Goal: Check status: Check status

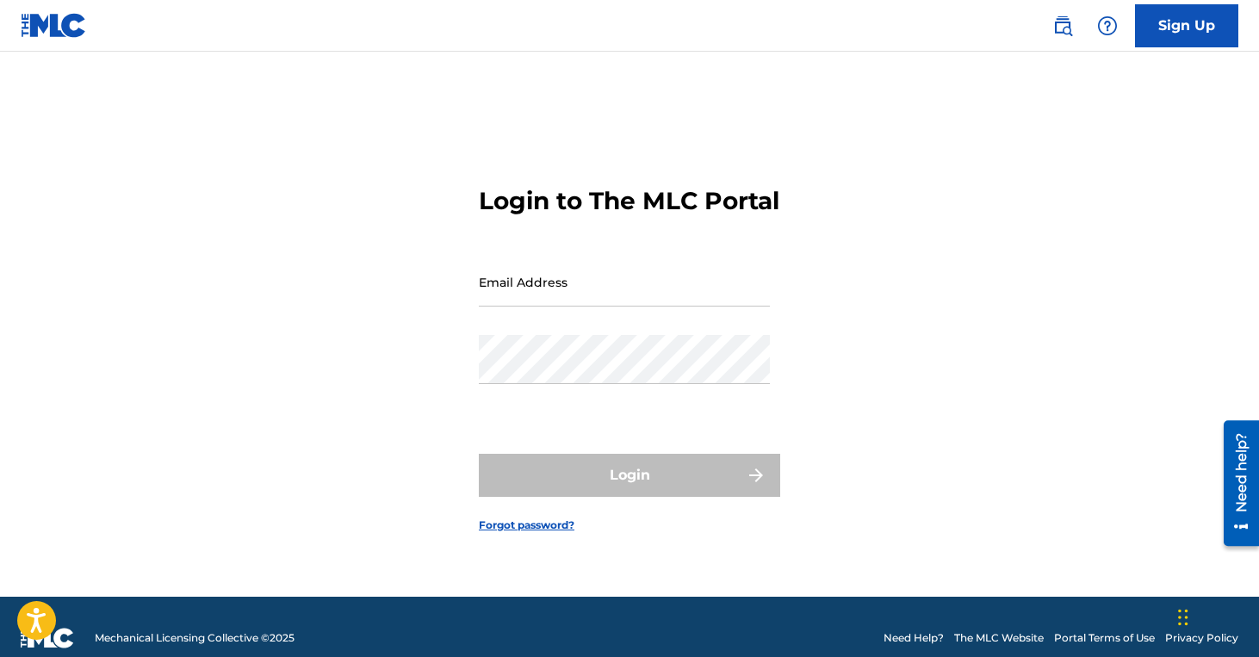
click at [515, 307] on input "Email Address" at bounding box center [624, 281] width 291 height 49
type input "[EMAIL_ADDRESS][DOMAIN_NAME]"
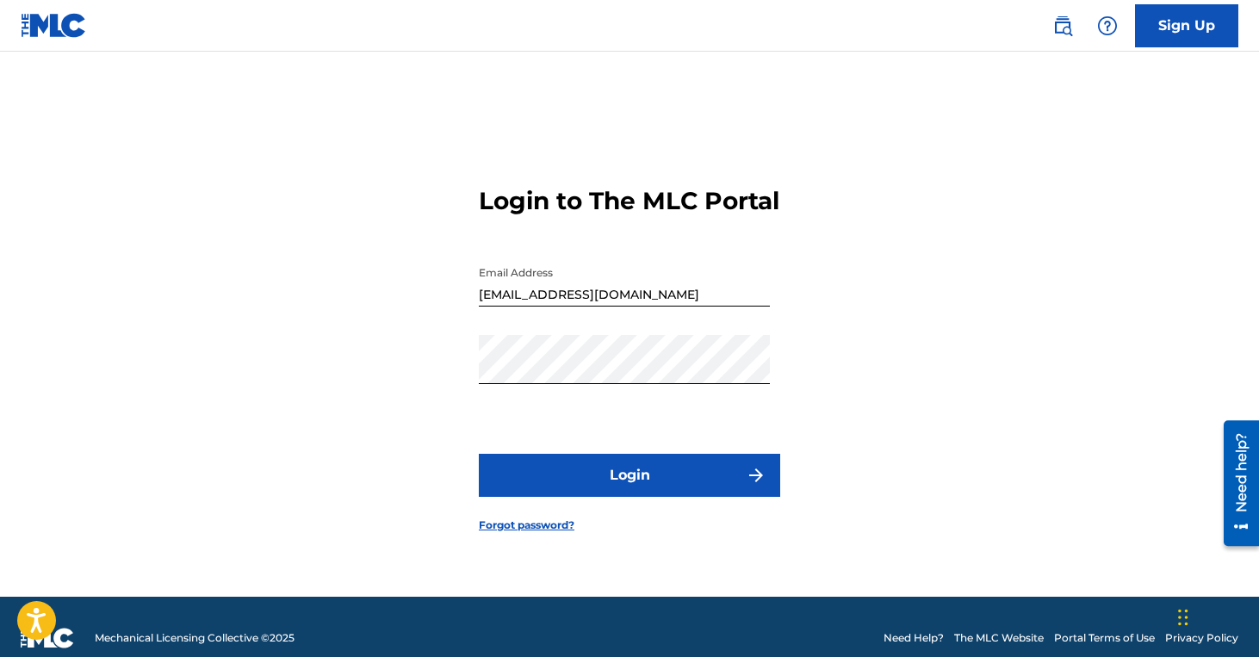
click at [612, 490] on button "Login" at bounding box center [629, 475] width 301 height 43
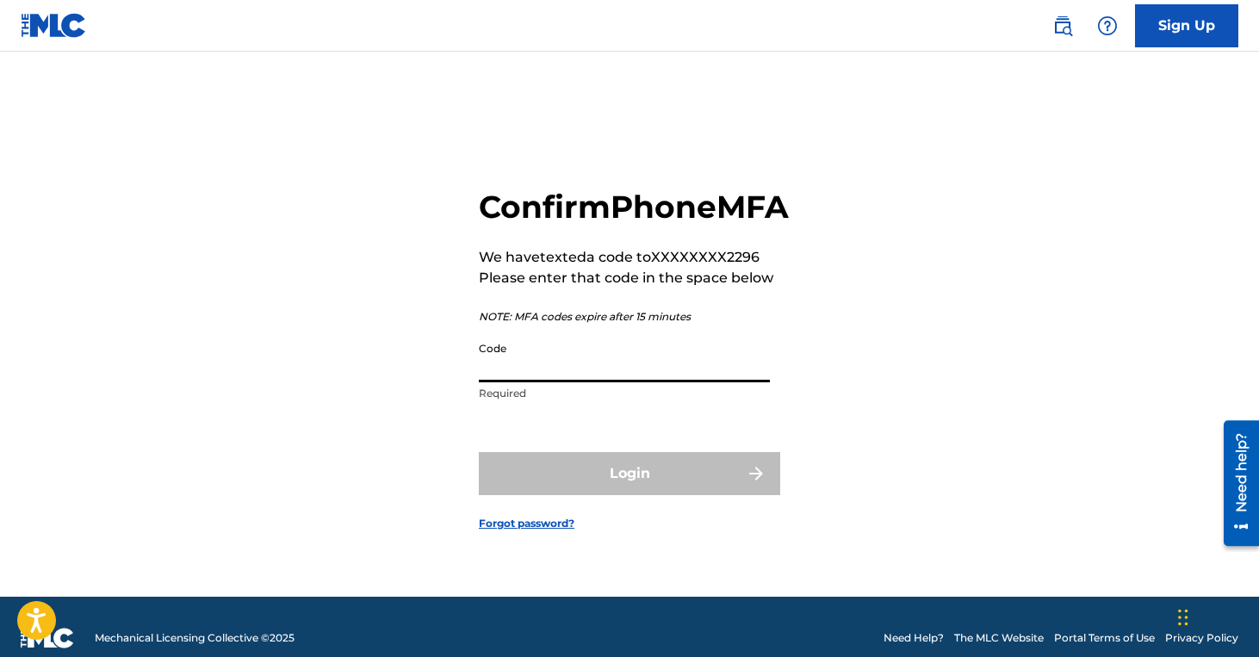
click at [571, 382] on input "Code" at bounding box center [624, 357] width 291 height 49
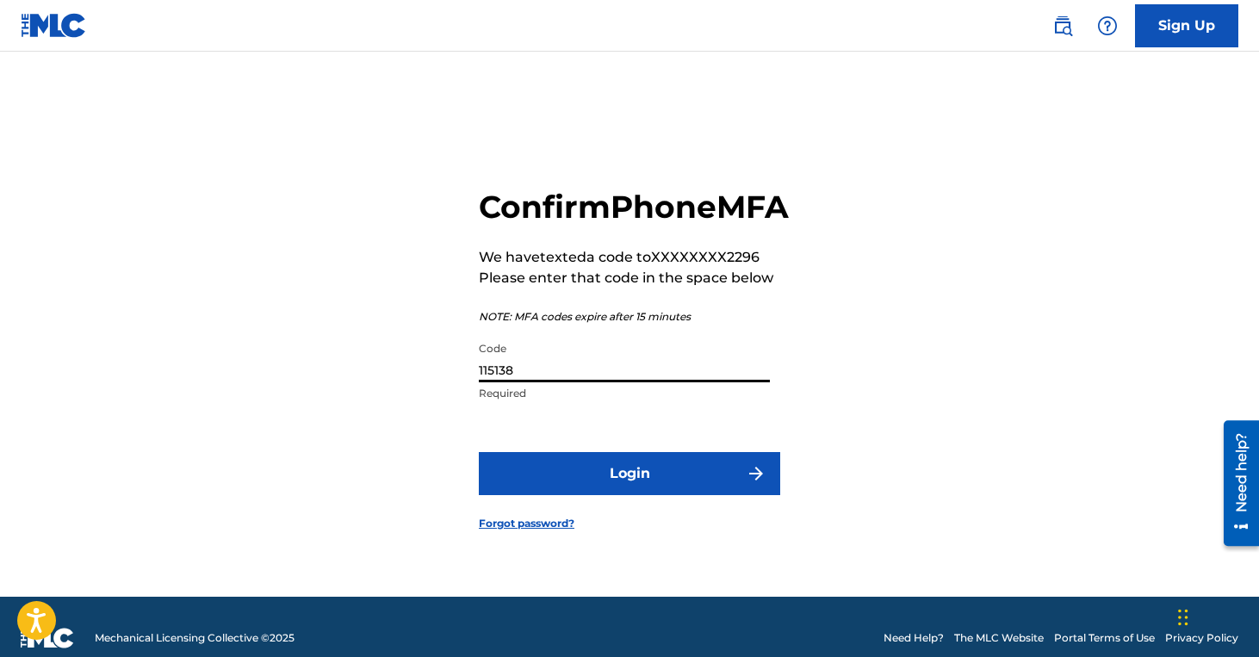
type input "115138"
click at [642, 495] on button "Login" at bounding box center [629, 473] width 301 height 43
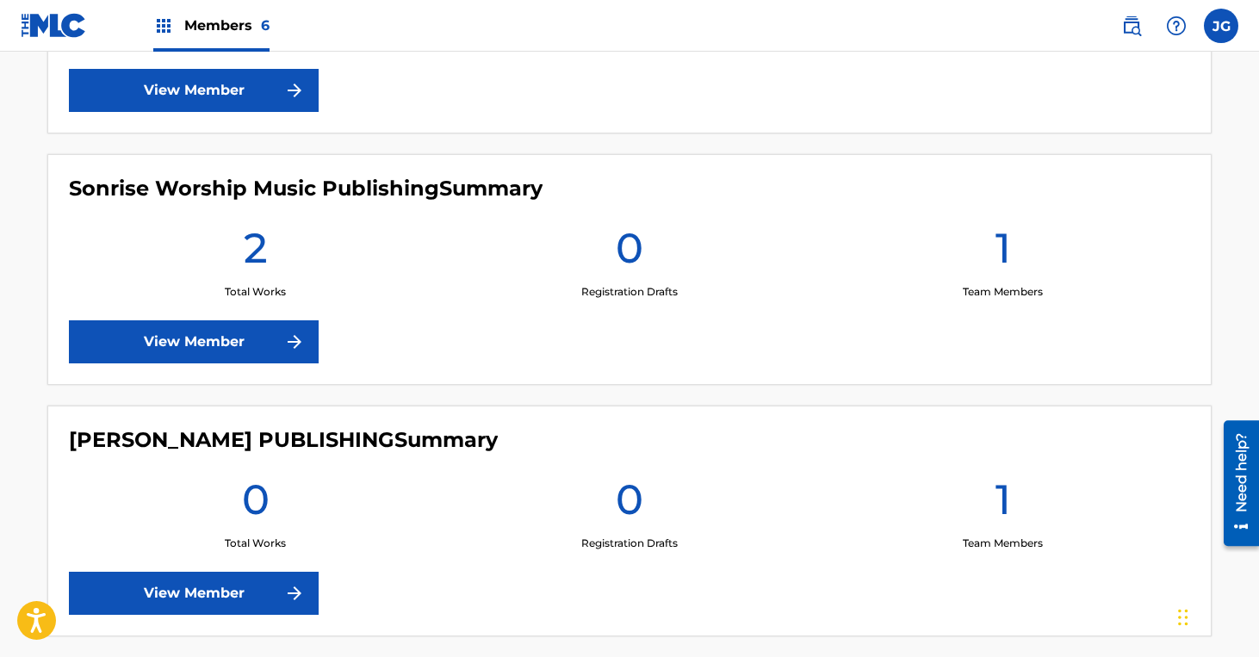
scroll to position [1385, 0]
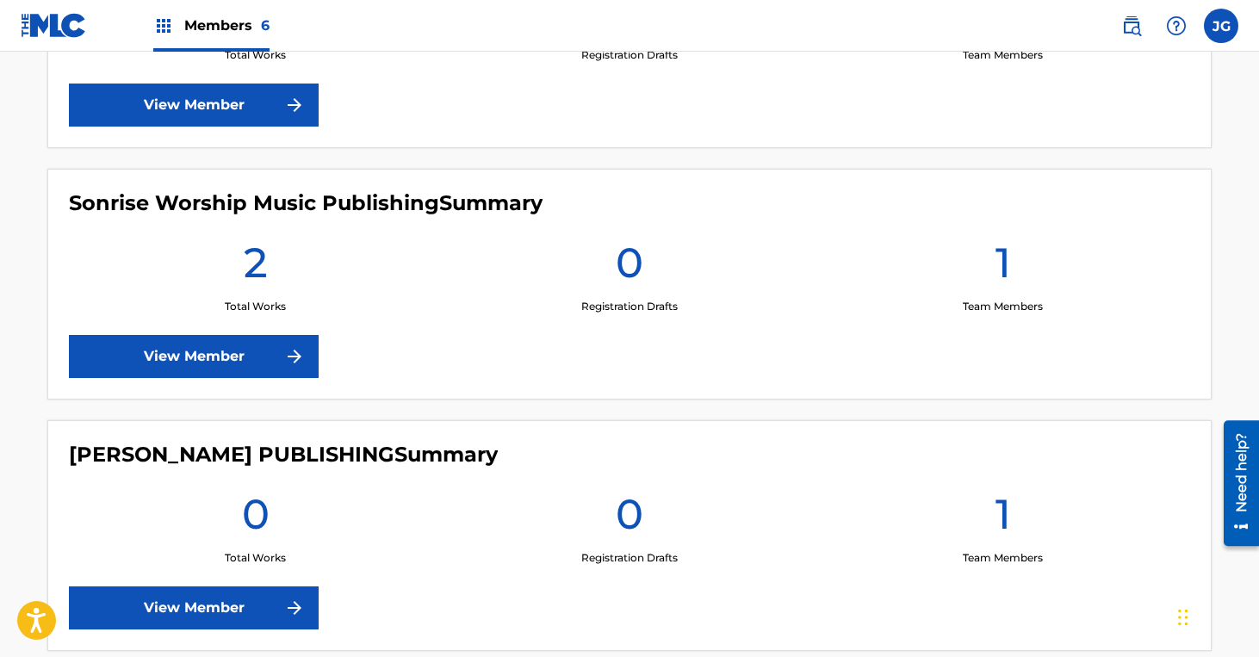
click at [270, 353] on link "View Member" at bounding box center [194, 356] width 250 height 43
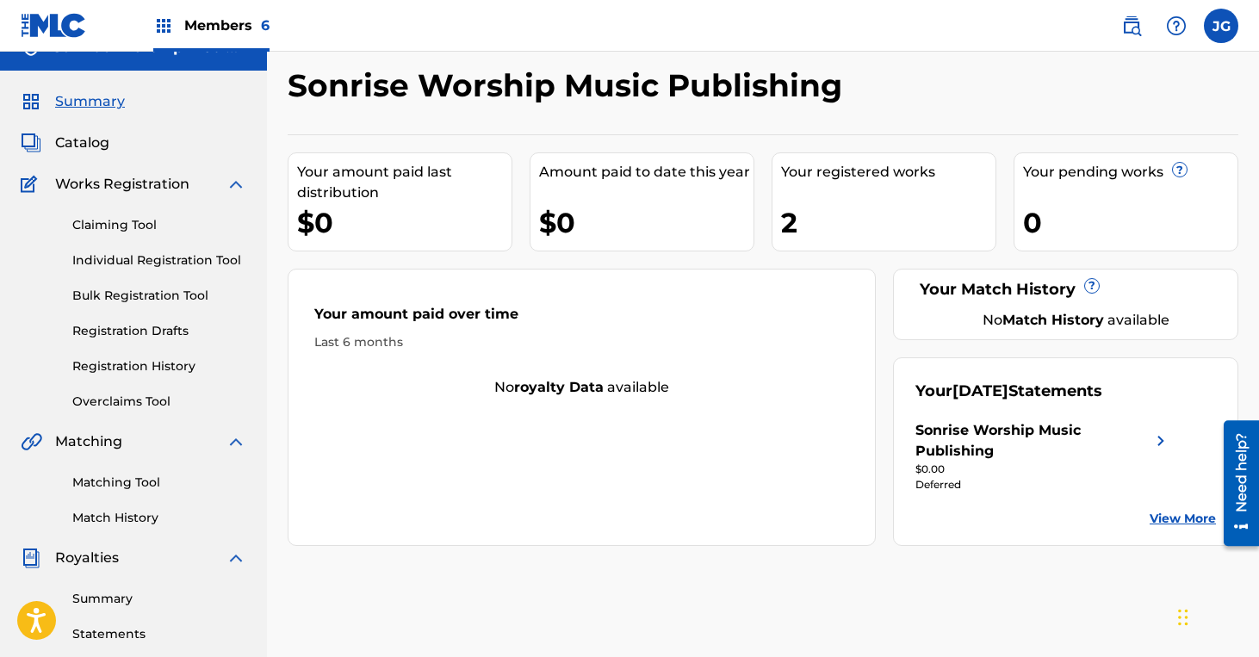
scroll to position [32, 0]
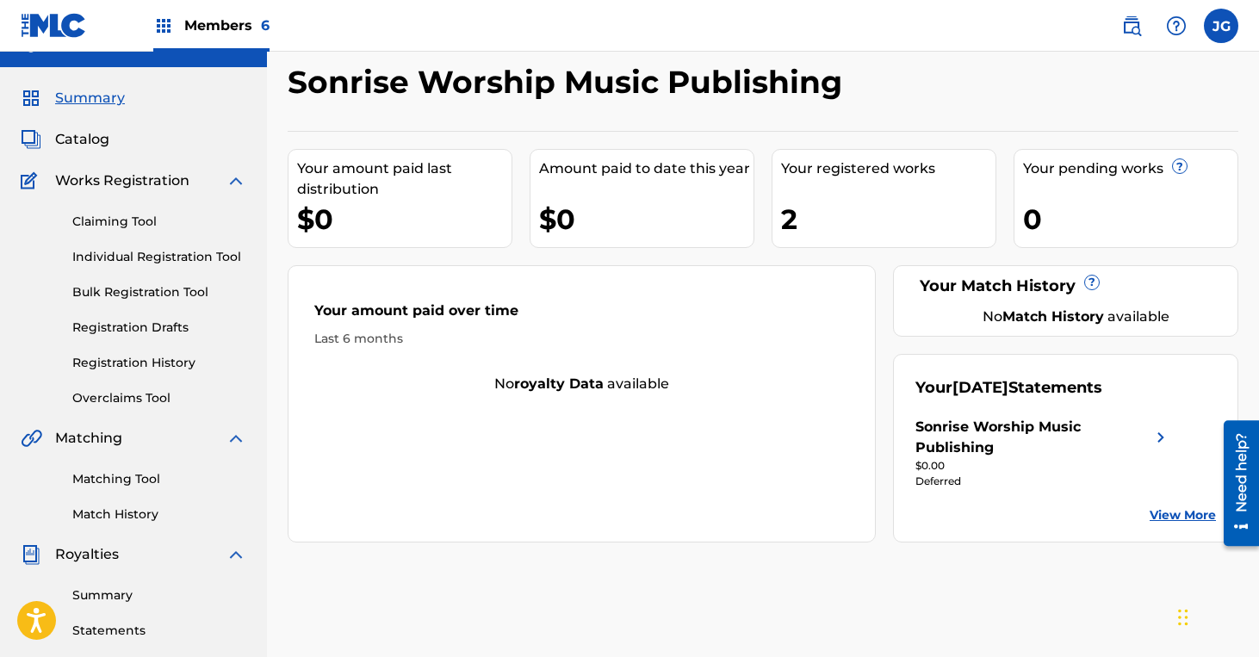
click at [1170, 519] on link "View More" at bounding box center [1183, 515] width 66 height 18
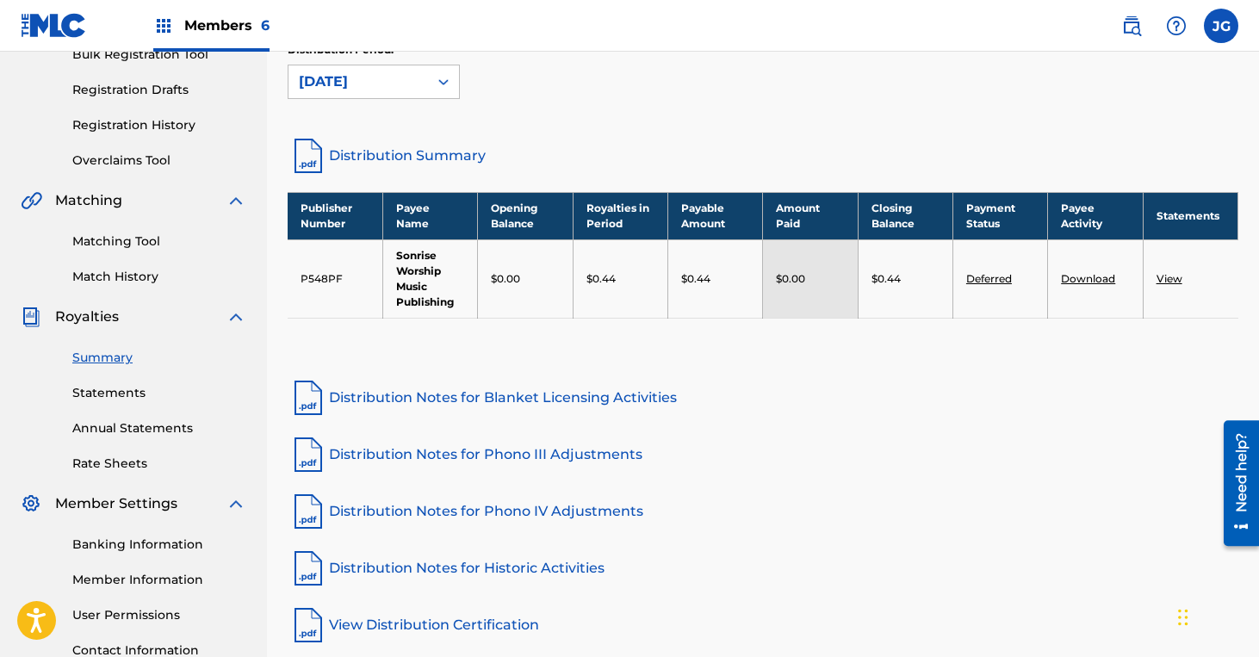
scroll to position [273, 0]
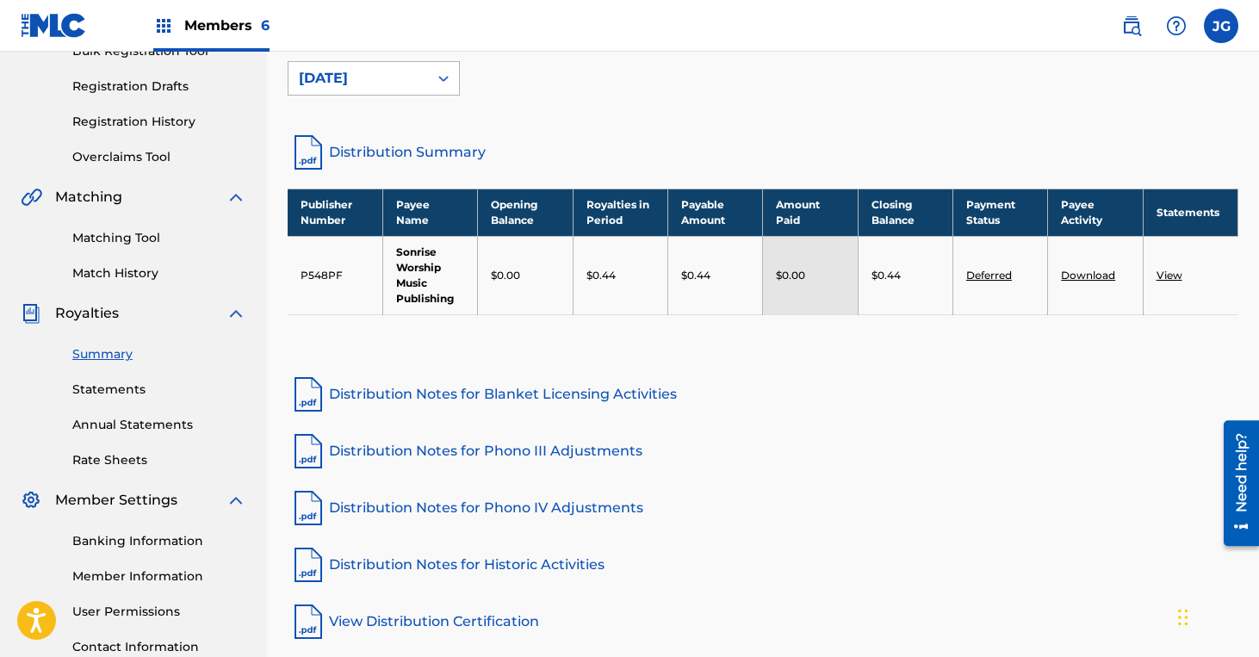
click at [445, 77] on icon at bounding box center [443, 79] width 10 height 6
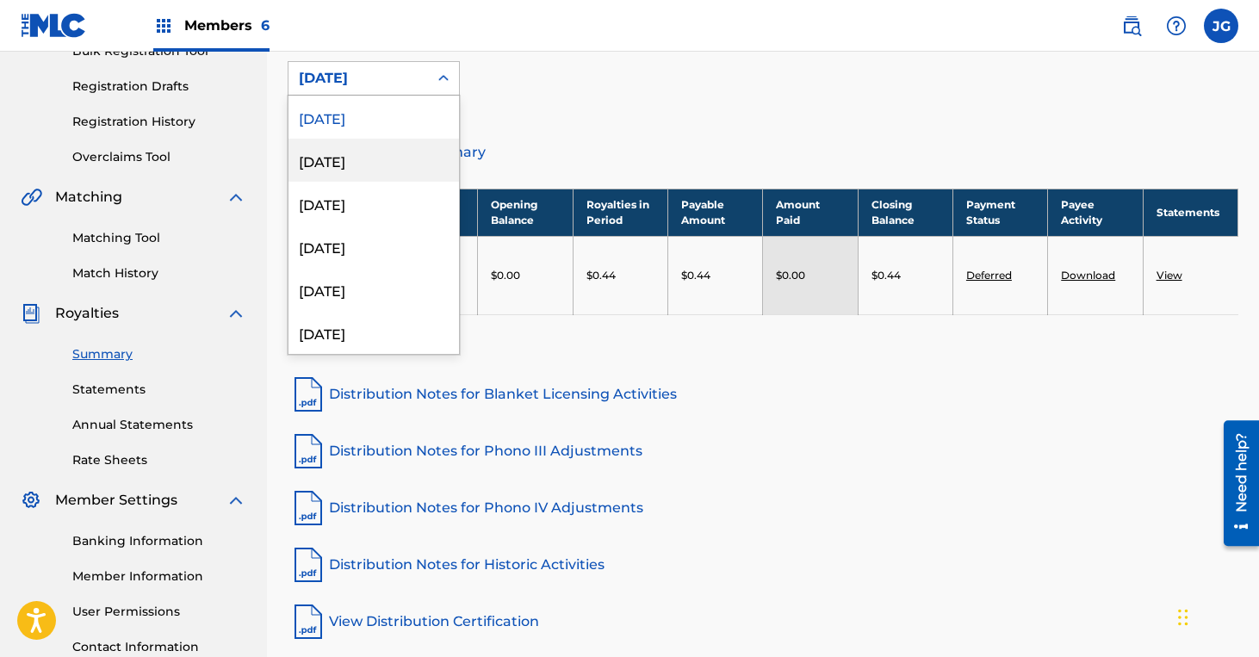
click at [379, 159] on div "[DATE]" at bounding box center [373, 160] width 171 height 43
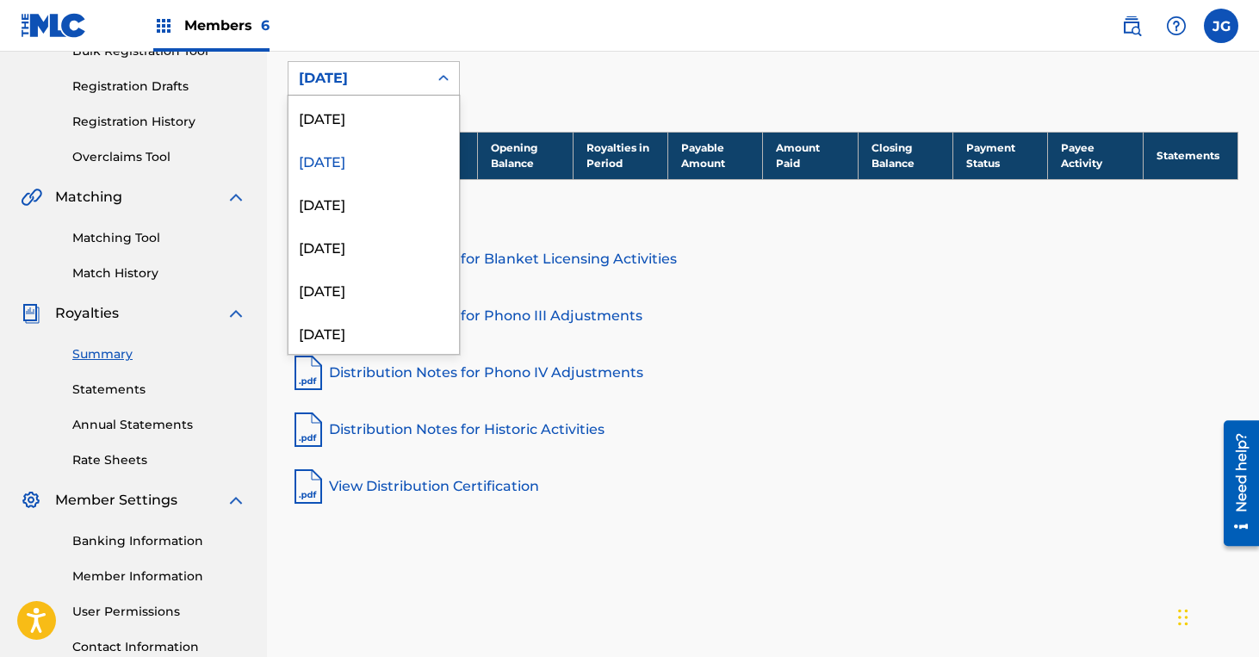
click at [446, 74] on icon at bounding box center [443, 78] width 17 height 17
click at [392, 121] on div "[DATE]" at bounding box center [373, 117] width 171 height 43
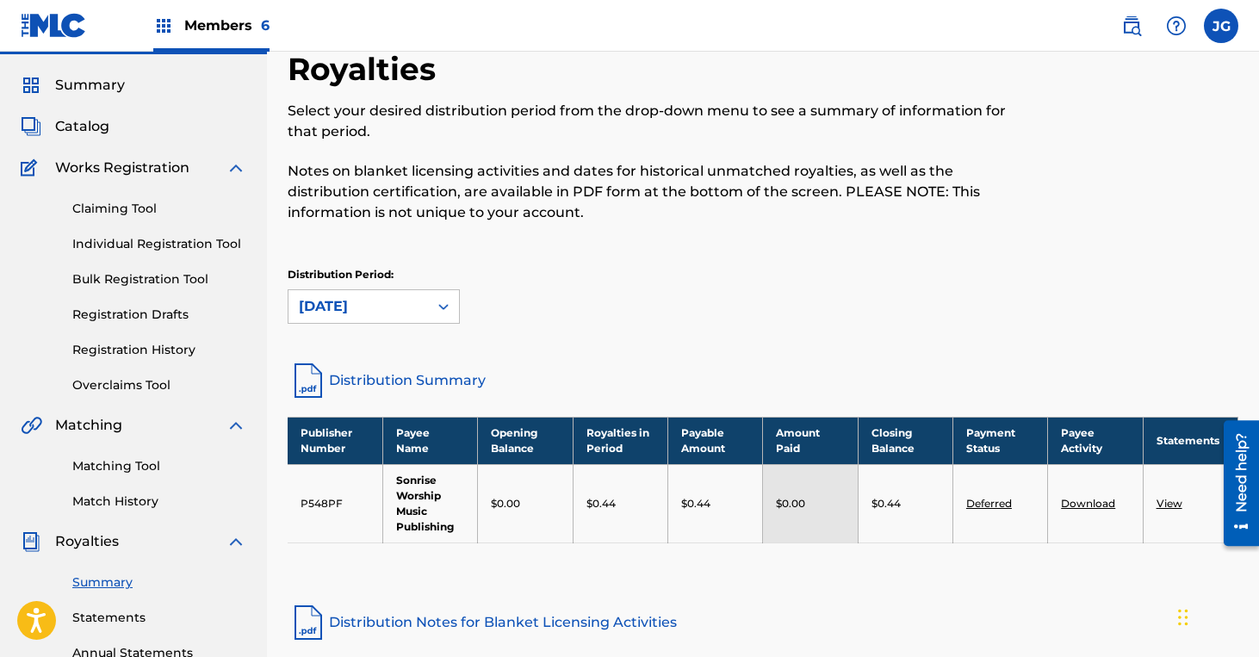
scroll to position [81, 0]
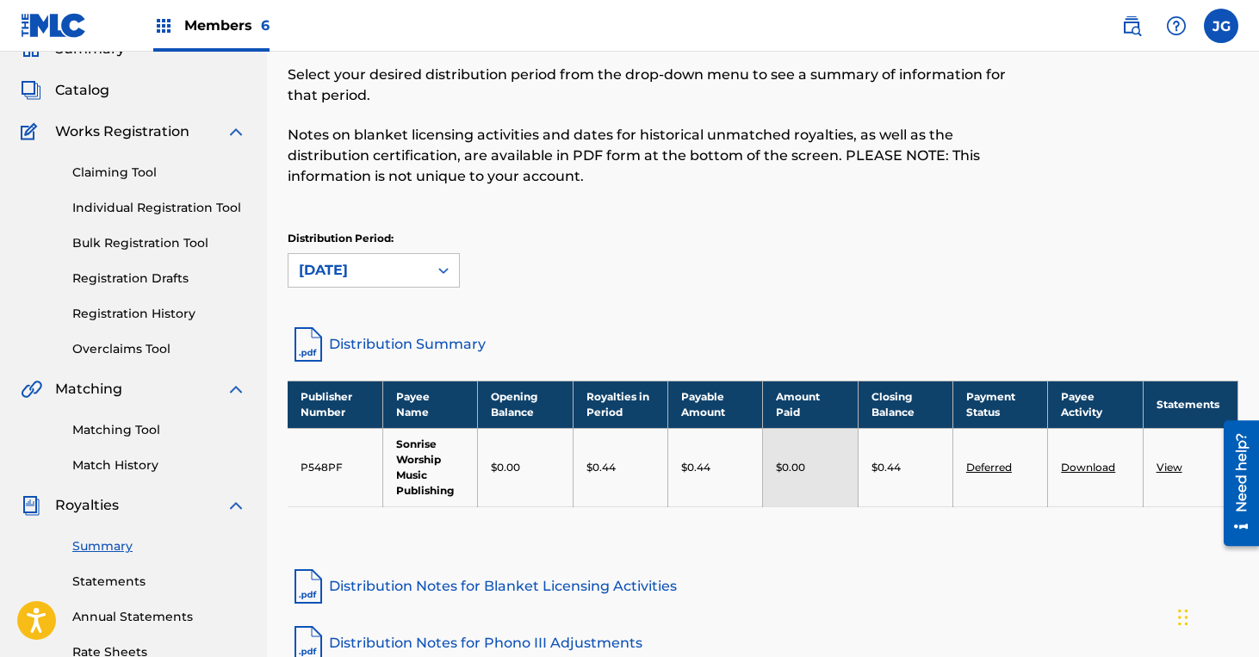
click at [1166, 464] on link "View" at bounding box center [1170, 467] width 26 height 13
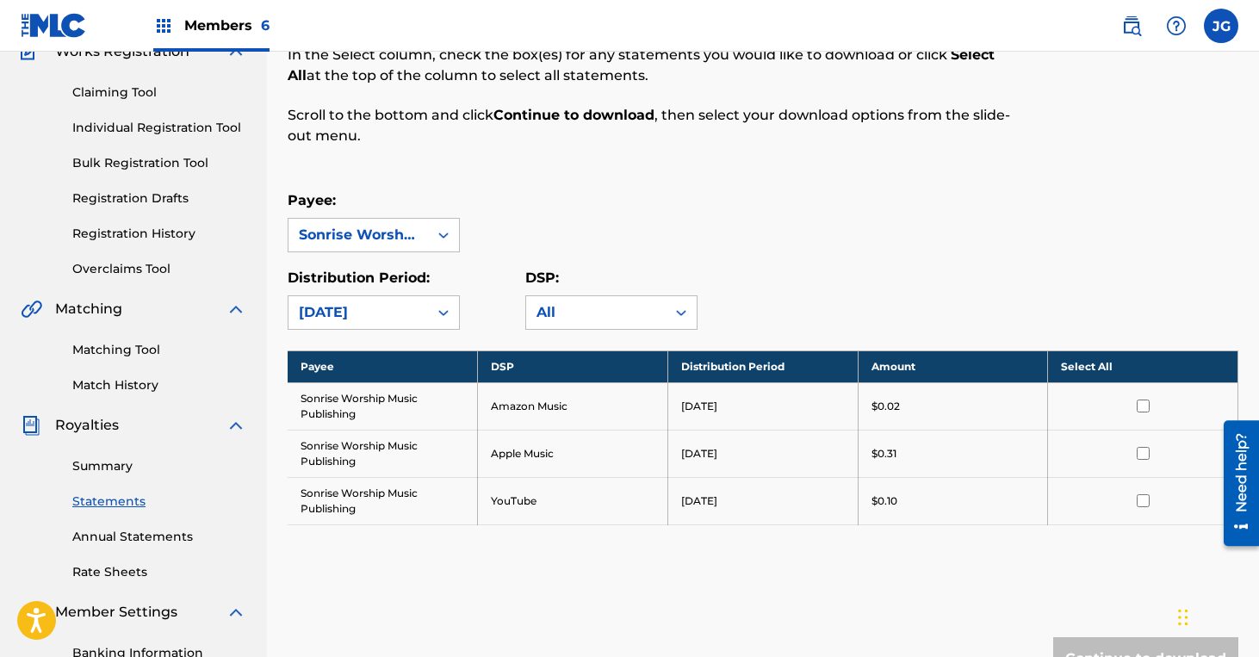
scroll to position [158, 0]
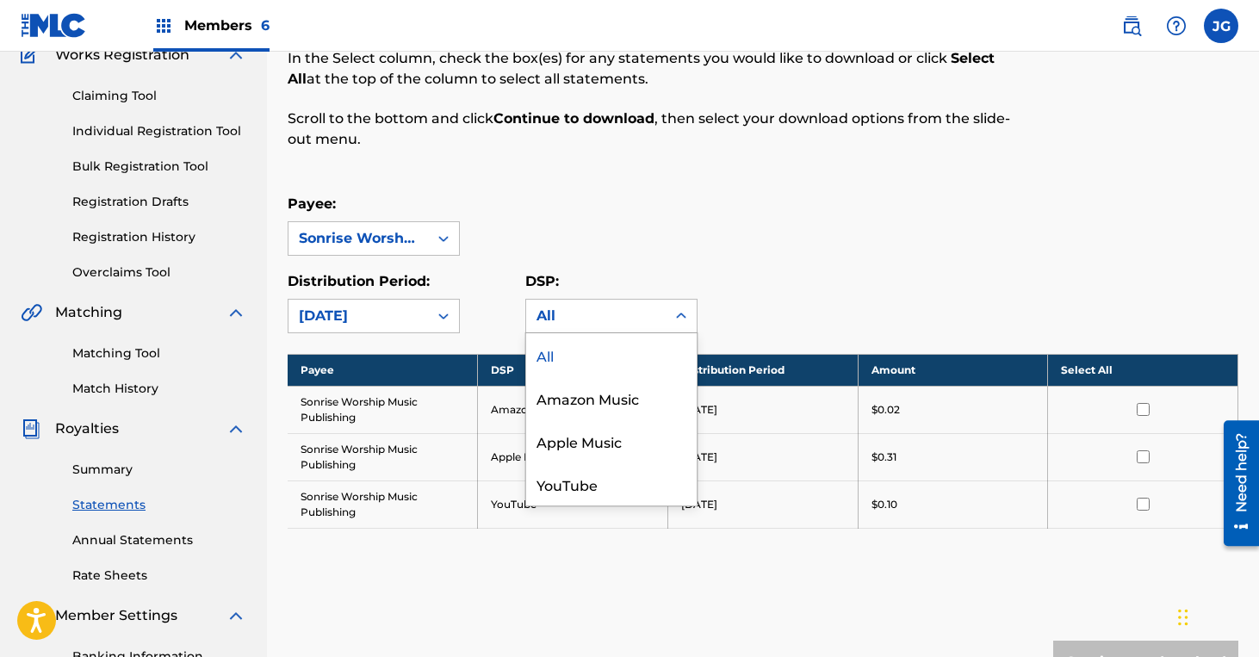
click at [574, 311] on div "All" at bounding box center [596, 316] width 119 height 21
click at [586, 210] on div "Payee: Sonrise Worship Music Publishing" at bounding box center [763, 225] width 951 height 62
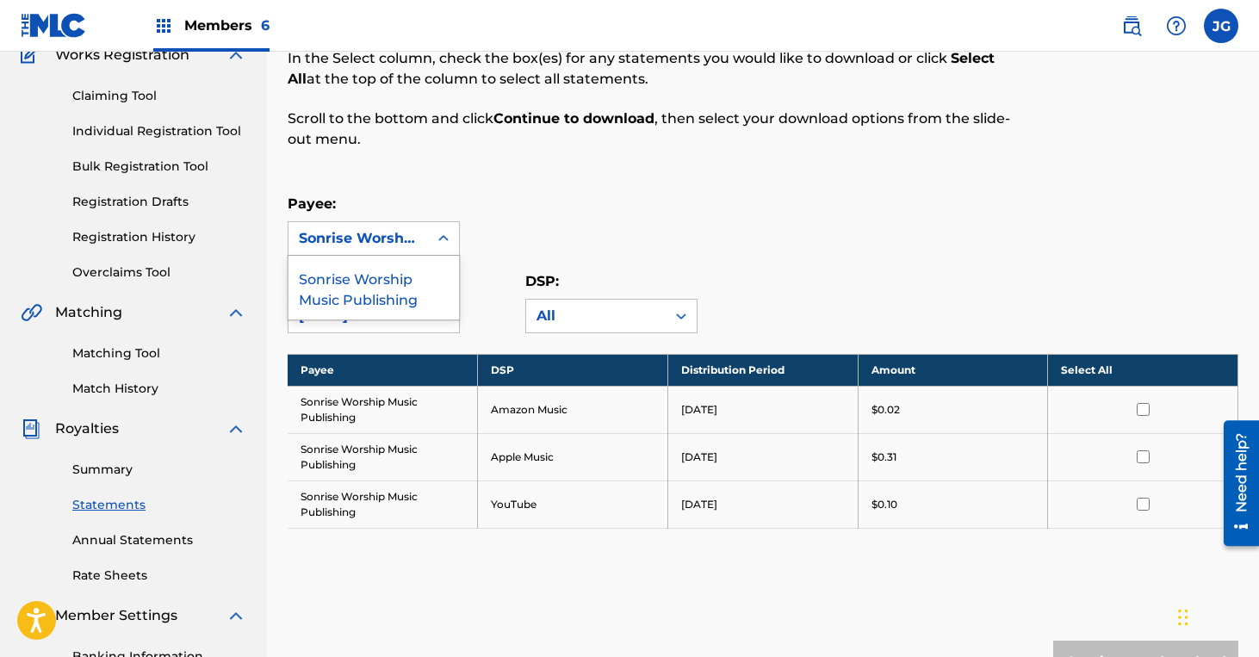
click at [435, 233] on icon at bounding box center [443, 238] width 17 height 17
click at [539, 212] on div "Payee: Sonrise Worship Music Publishing" at bounding box center [763, 225] width 951 height 62
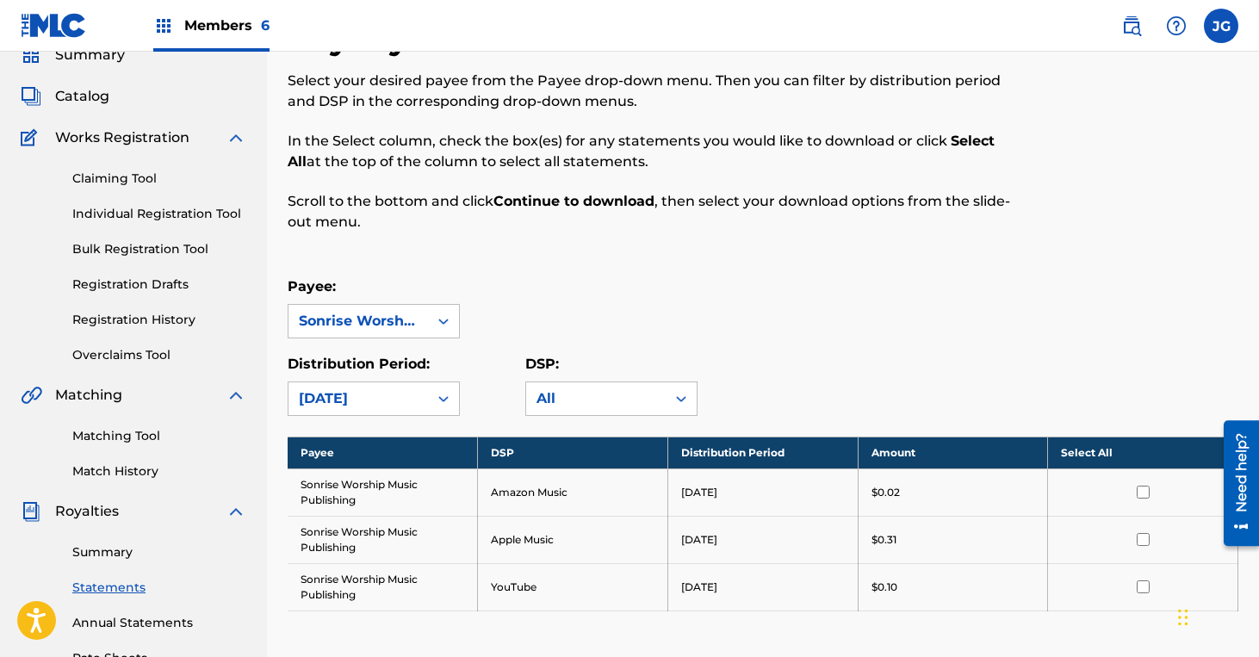
scroll to position [0, 0]
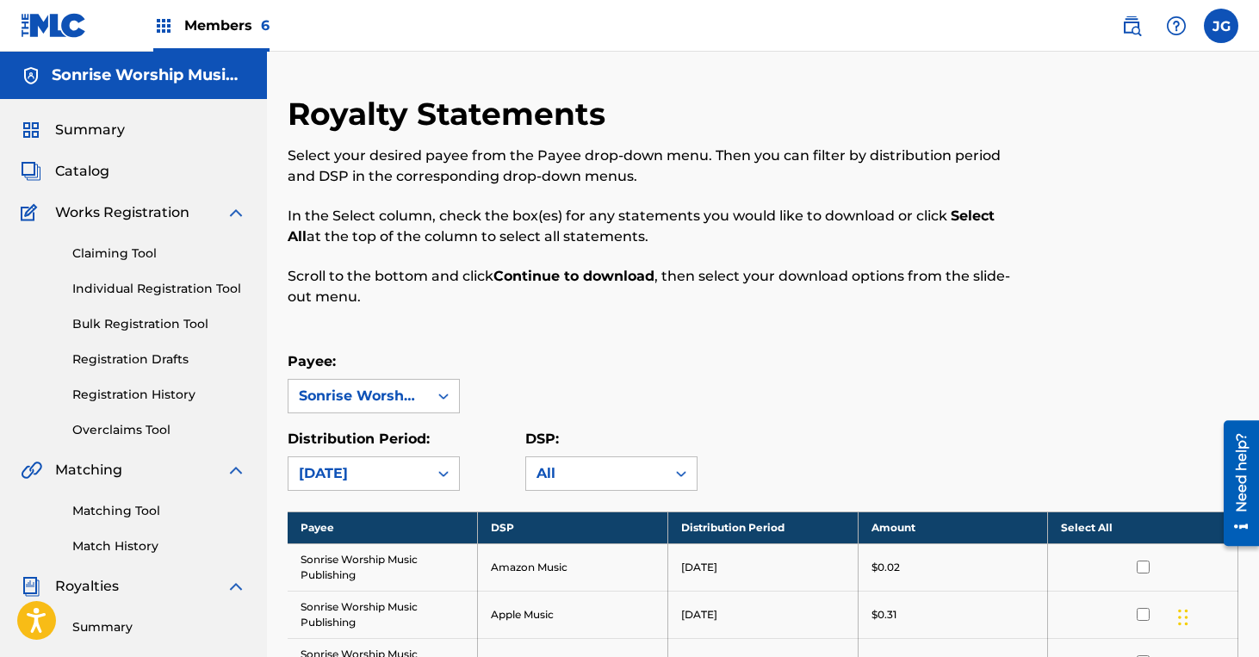
click at [99, 169] on span "Catalog" at bounding box center [82, 171] width 54 height 21
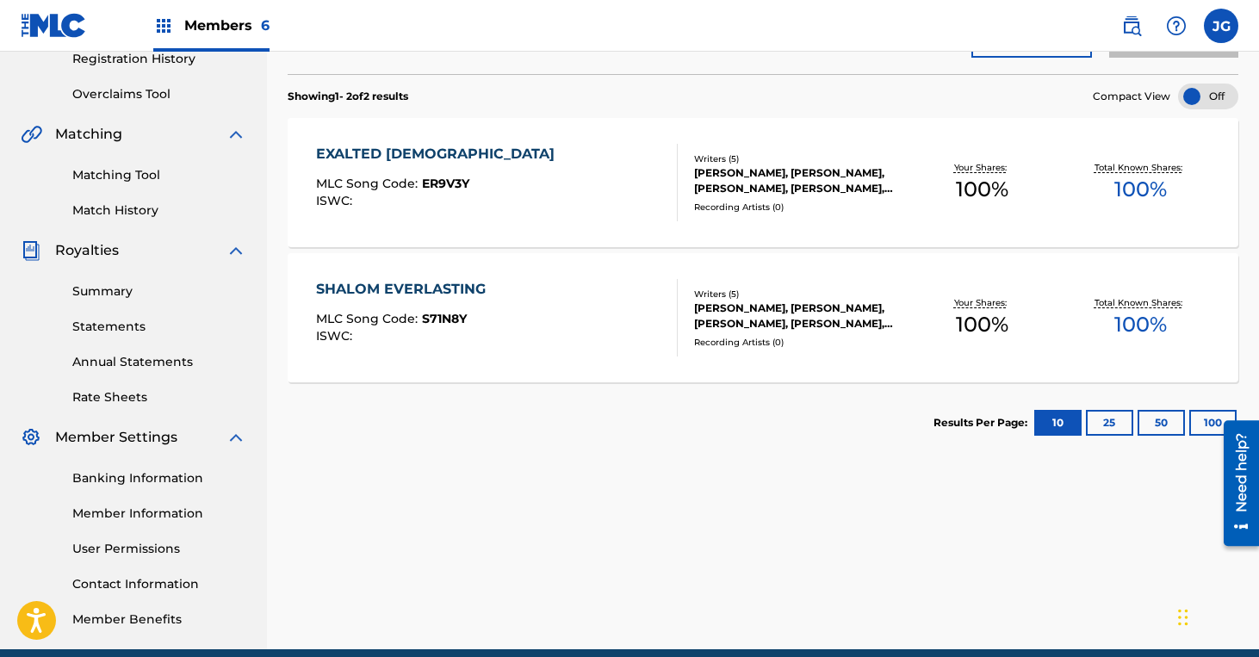
scroll to position [338, 0]
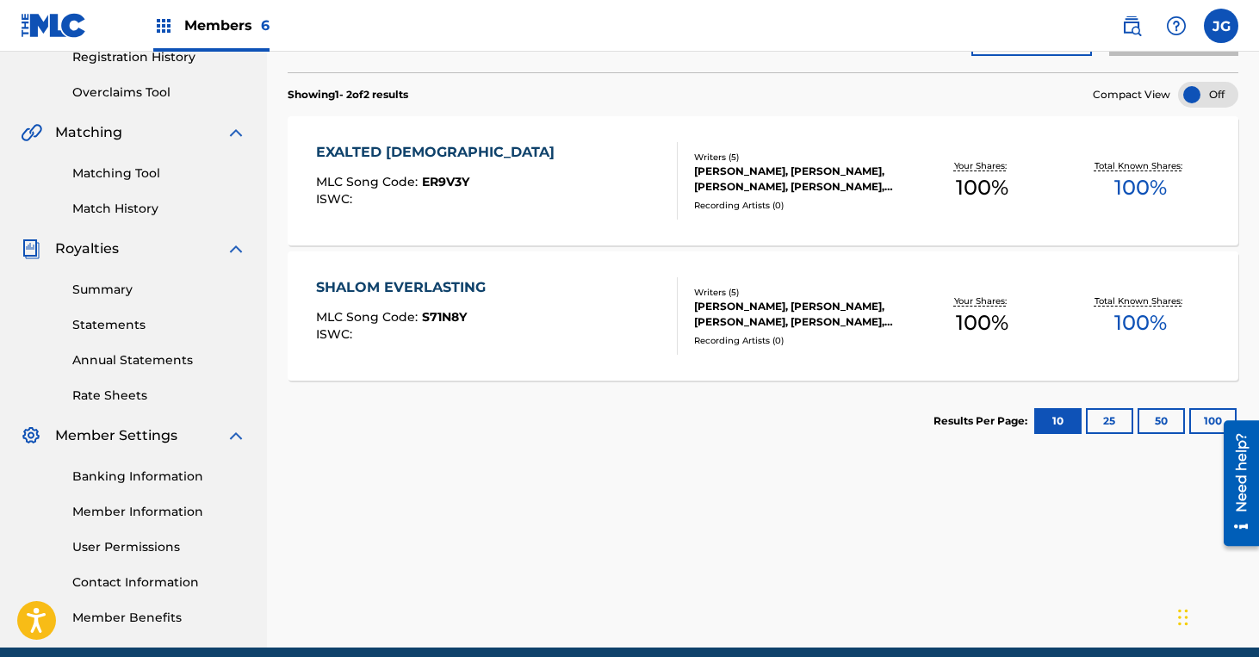
click at [396, 152] on div "EXALTED [DEMOGRAPHIC_DATA]" at bounding box center [439, 152] width 247 height 21
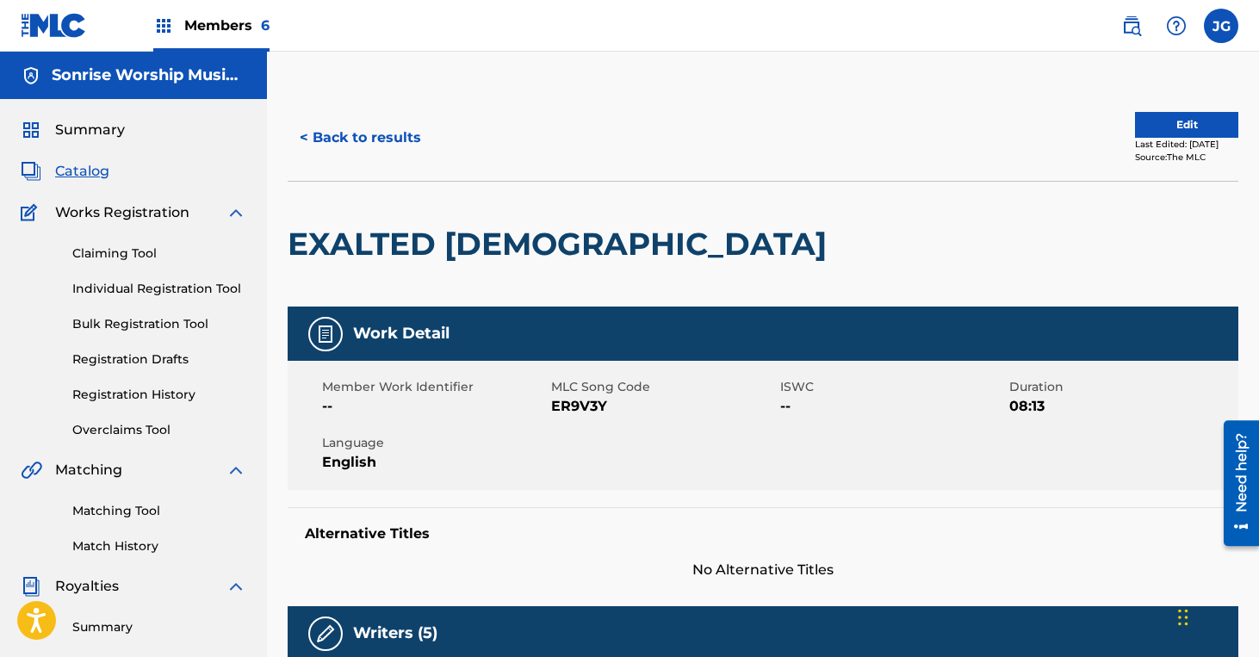
click at [330, 143] on button "< Back to results" at bounding box center [361, 137] width 146 height 43
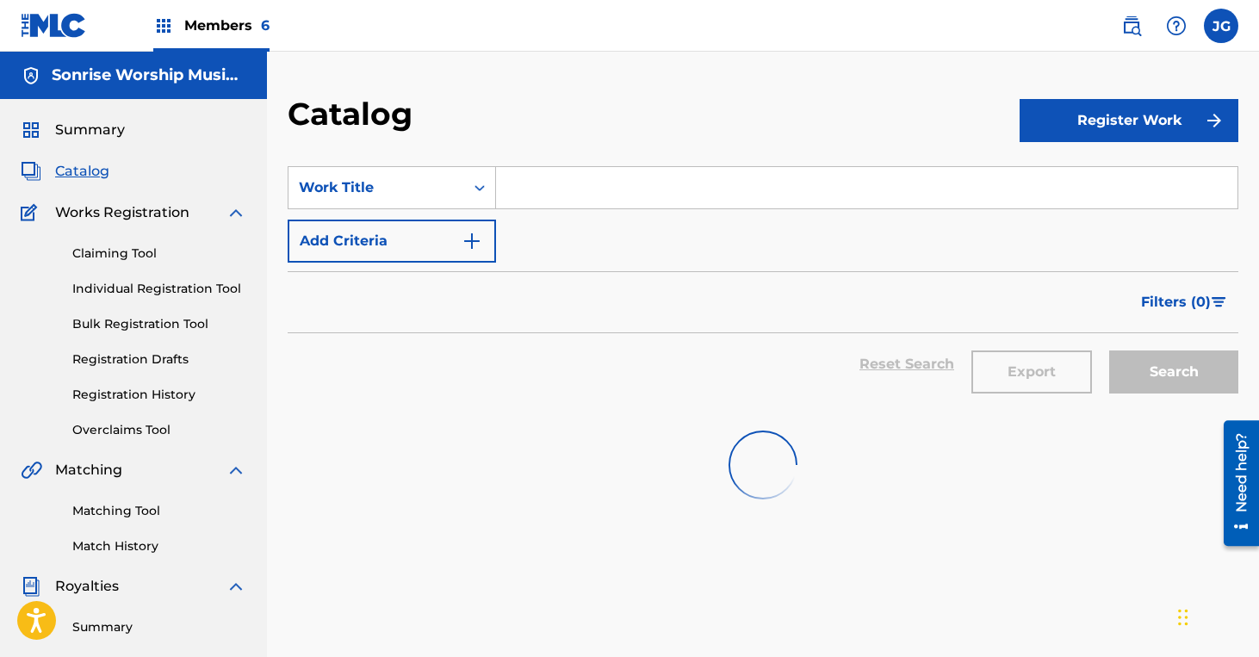
scroll to position [338, 0]
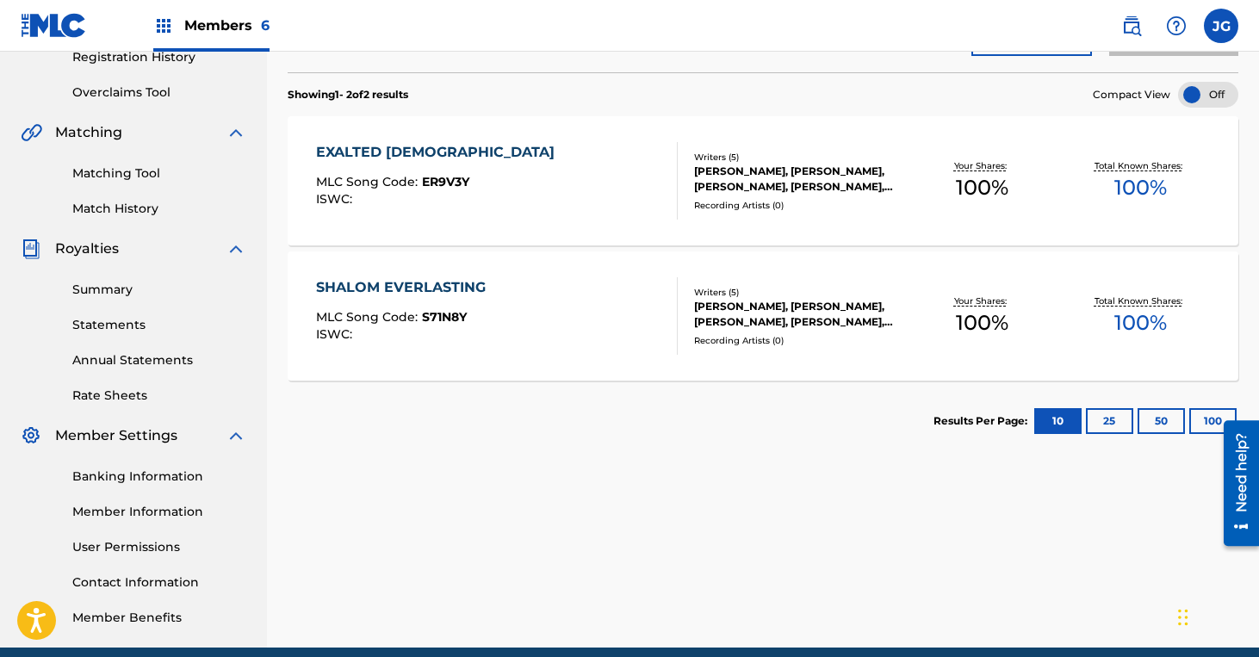
click at [430, 296] on div "SHALOM EVERLASTING" at bounding box center [405, 287] width 178 height 21
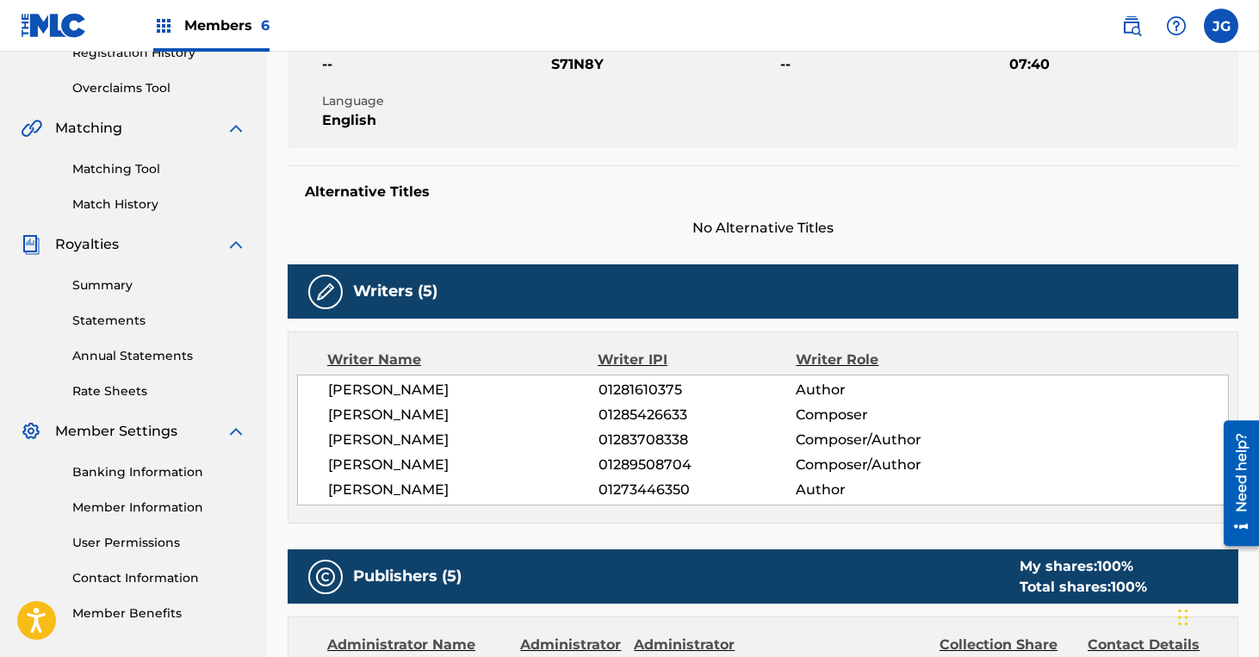
scroll to position [352, 0]
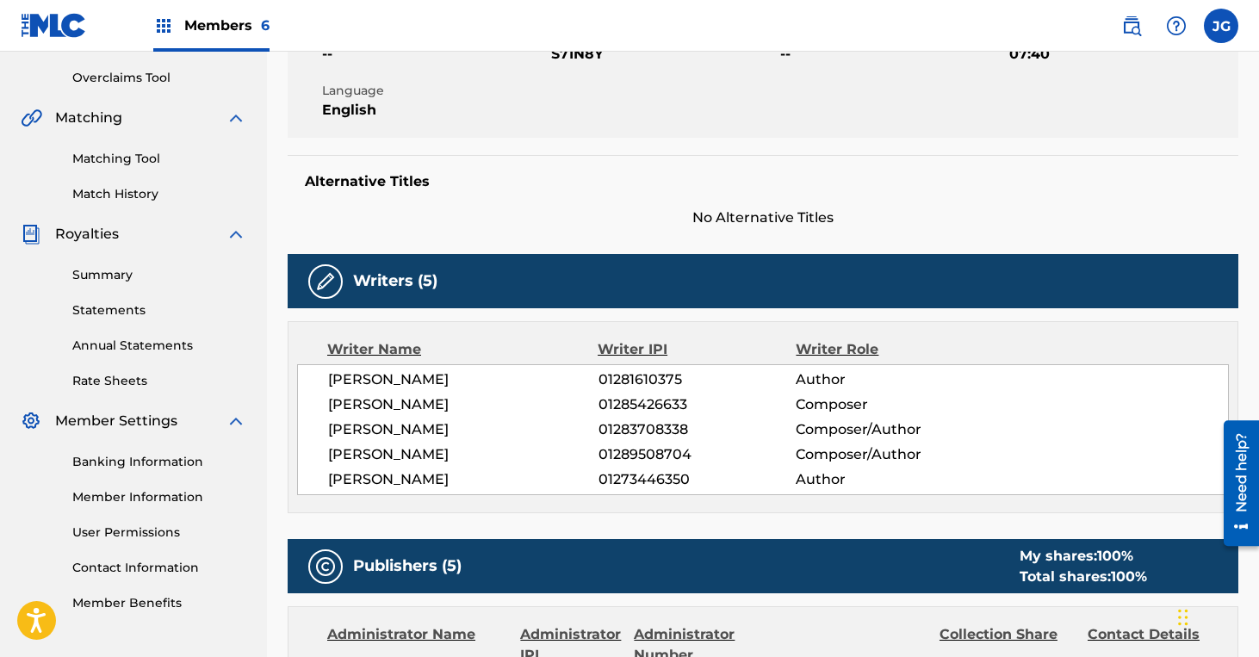
click at [111, 280] on link "Summary" at bounding box center [159, 275] width 174 height 18
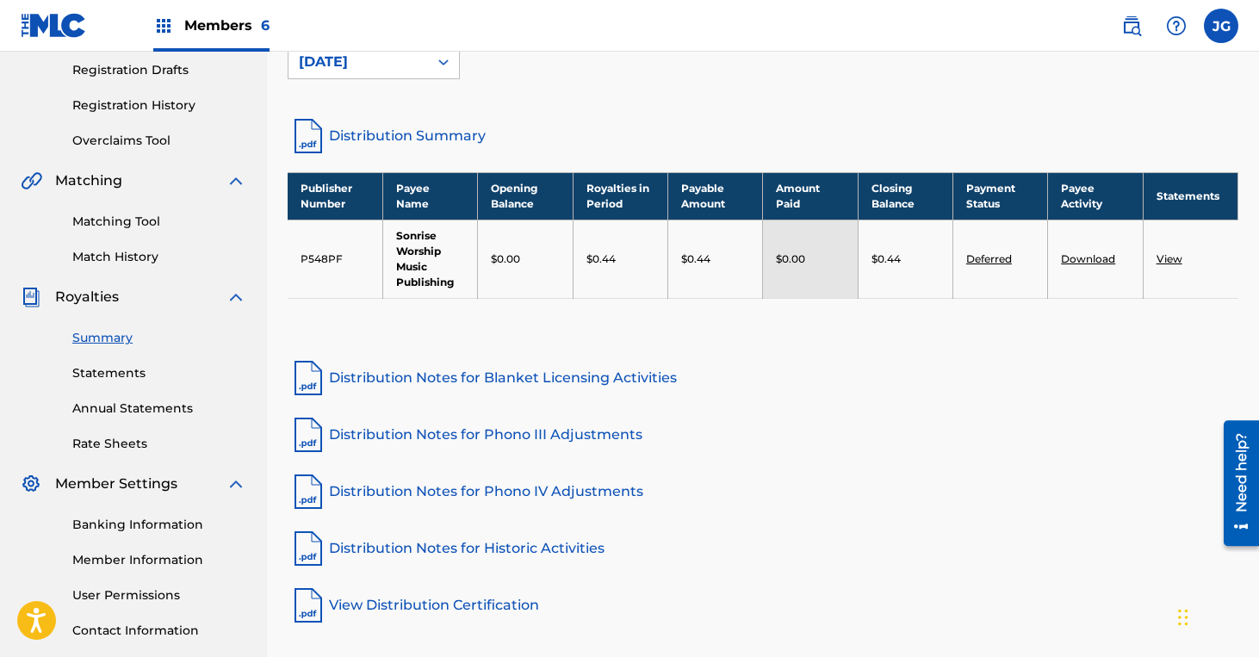
scroll to position [295, 0]
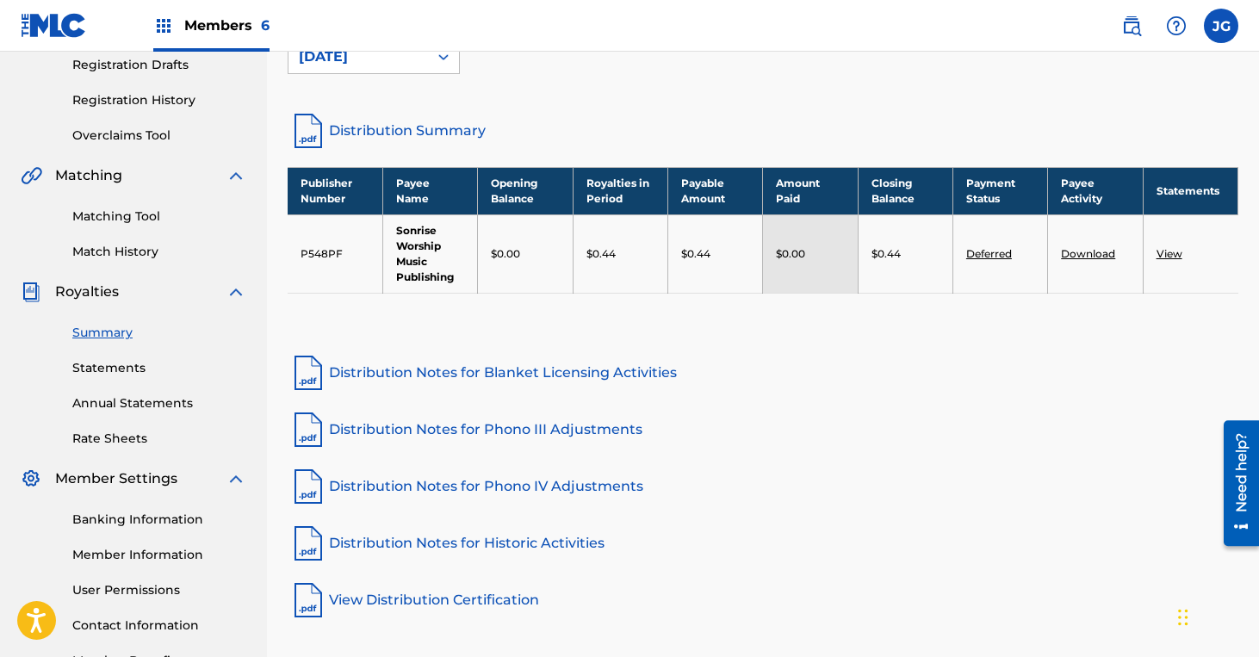
click at [133, 435] on link "Rate Sheets" at bounding box center [159, 439] width 174 height 18
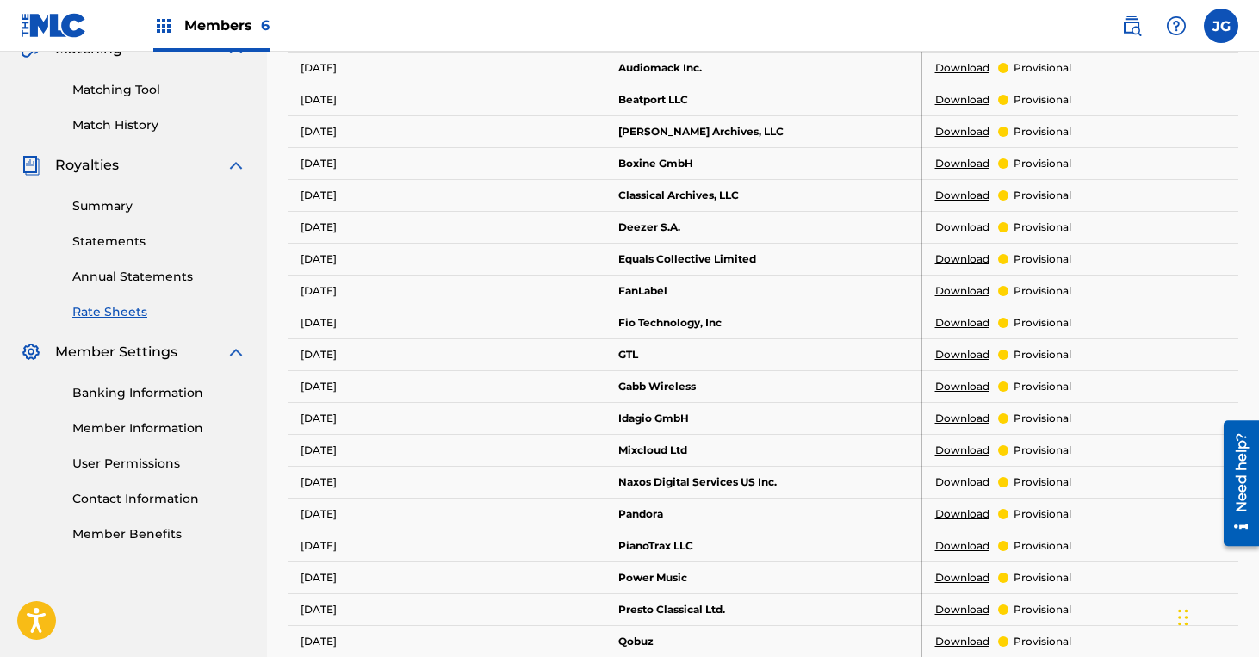
scroll to position [403, 0]
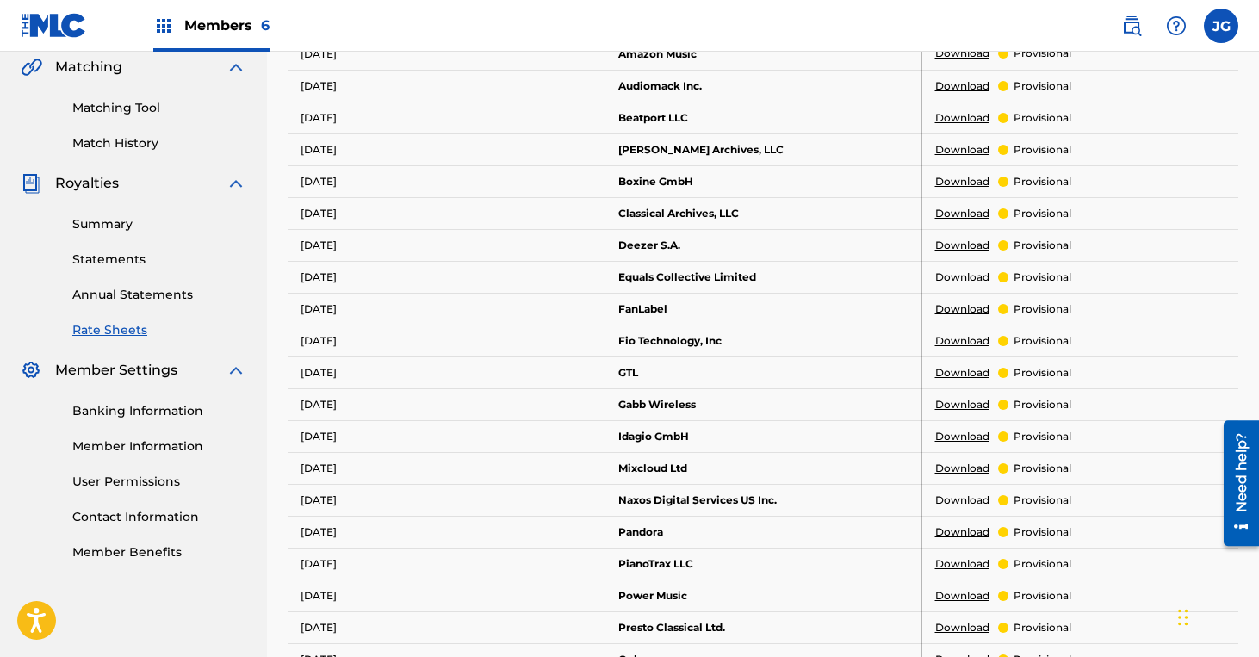
click at [122, 222] on link "Summary" at bounding box center [159, 224] width 174 height 18
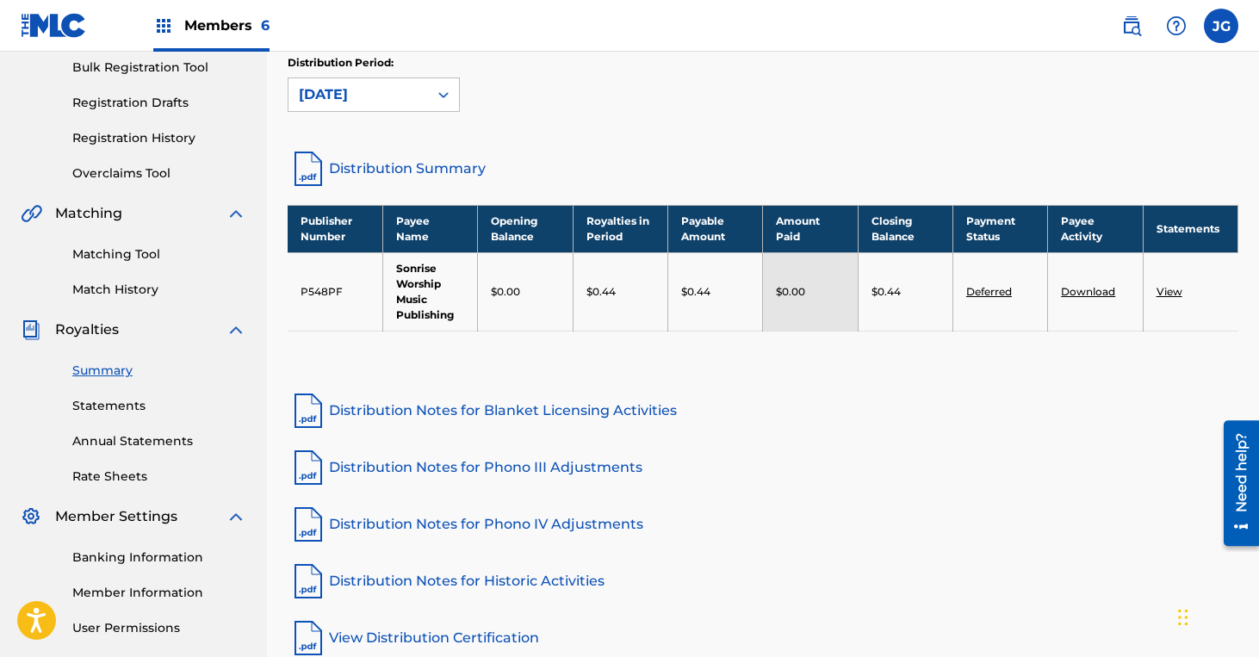
scroll to position [256, 0]
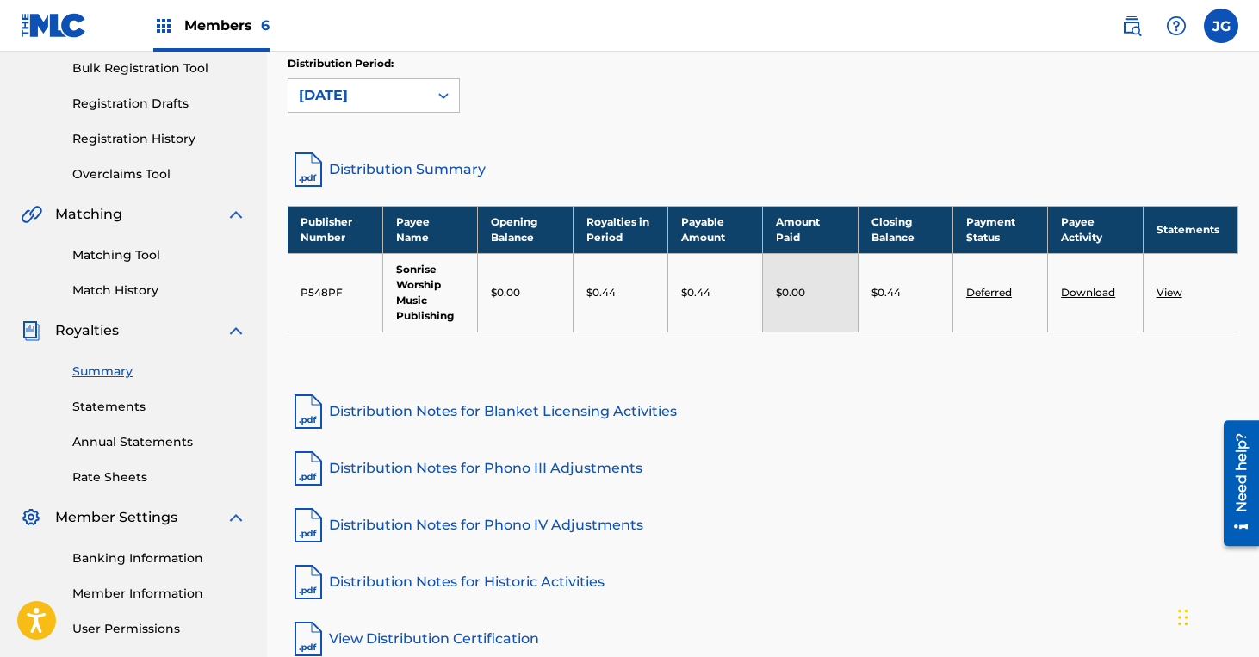
click at [984, 291] on link "Deferred" at bounding box center [989, 292] width 46 height 13
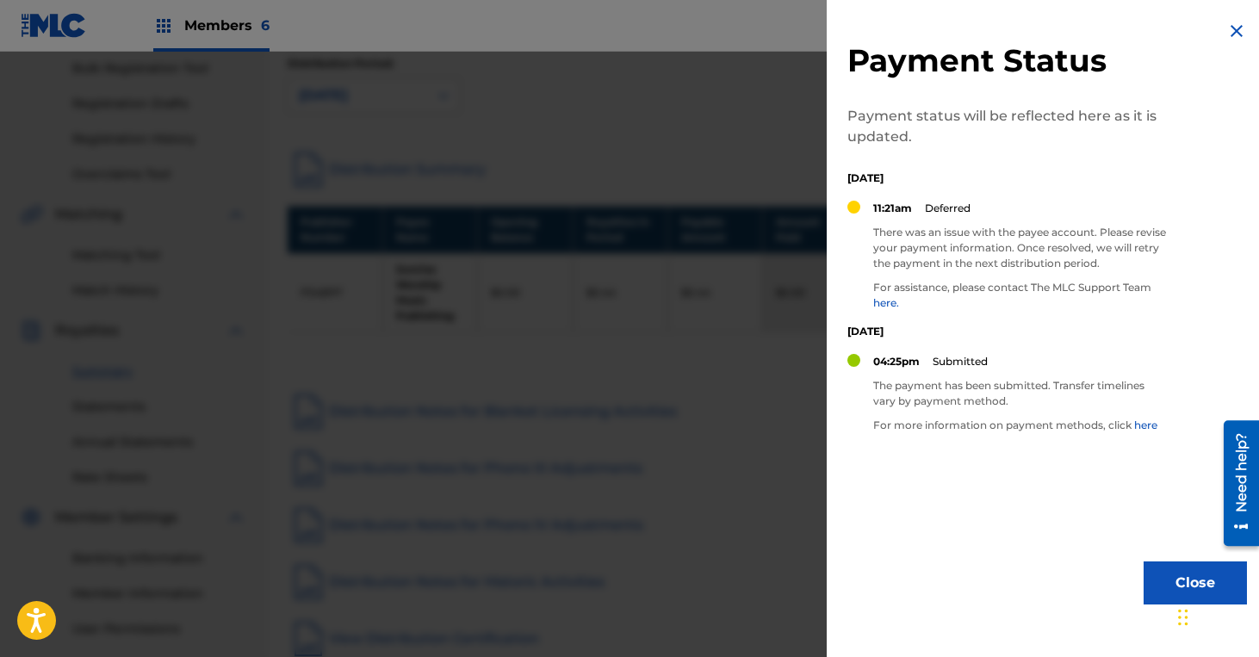
click at [1163, 584] on button "Close" at bounding box center [1195, 582] width 103 height 43
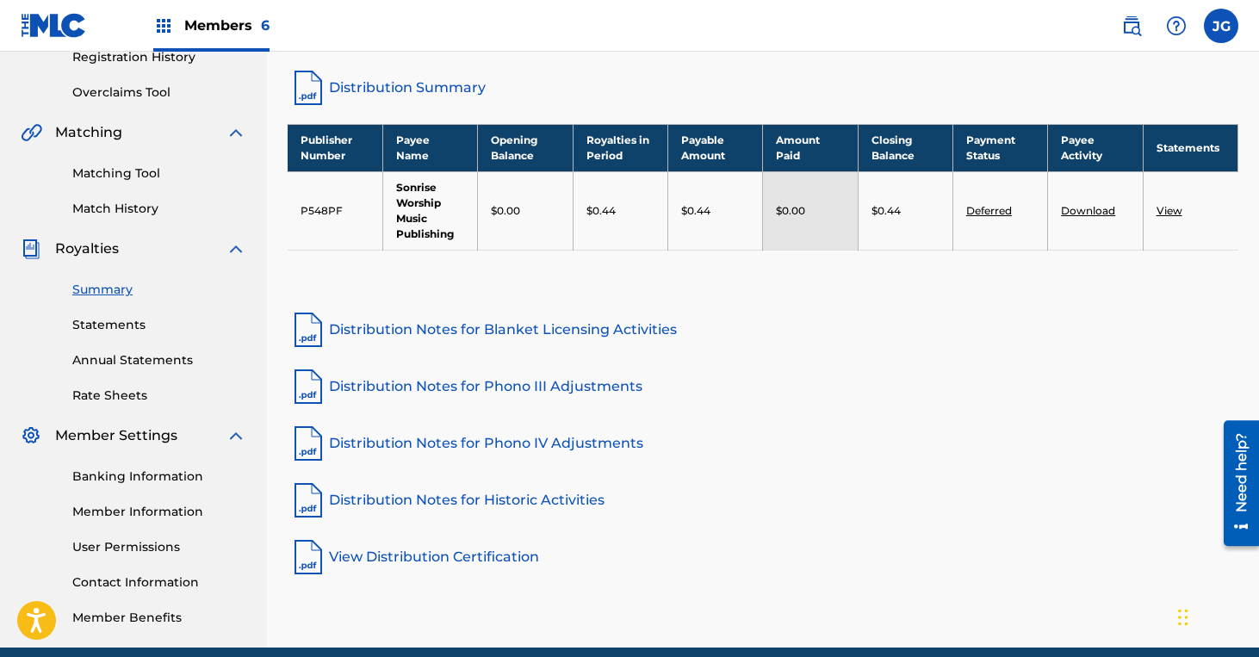
scroll to position [411, 0]
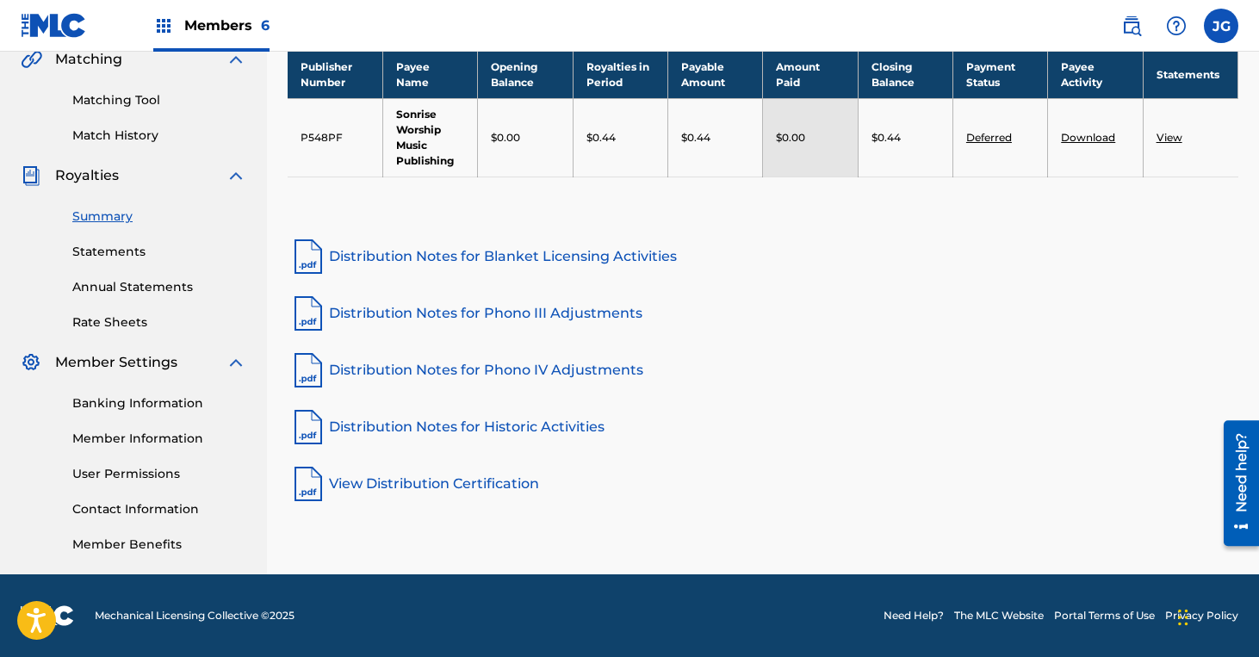
click at [160, 400] on link "Banking Information" at bounding box center [159, 403] width 174 height 18
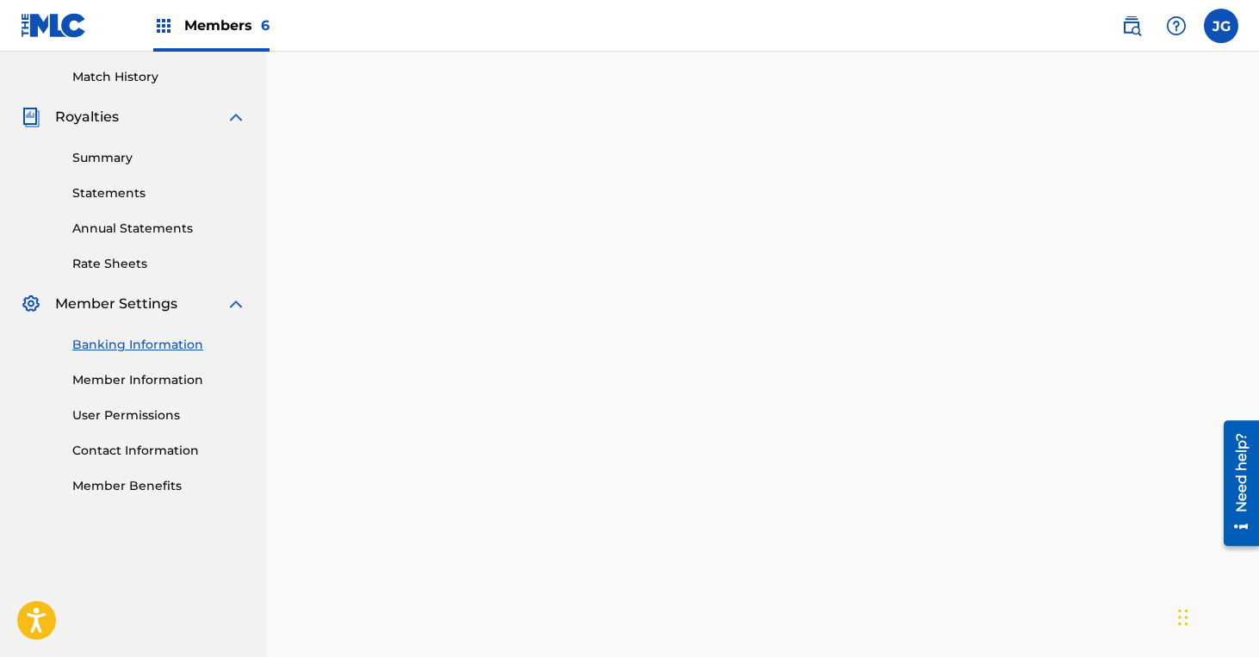
scroll to position [468, 0]
